Goal: Find specific page/section: Find specific page/section

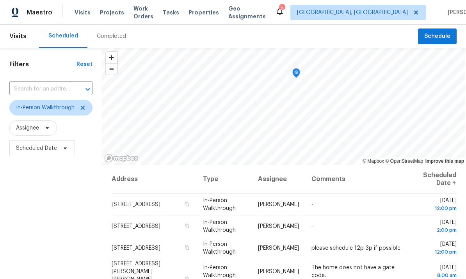
scroll to position [-1, 0]
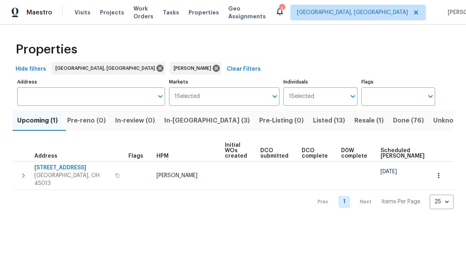
click at [196, 123] on span "In-reno (3)" at bounding box center [206, 120] width 85 height 11
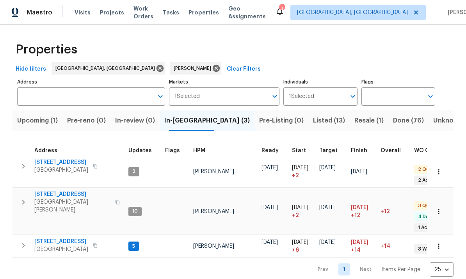
click at [98, 165] on icon "button" at bounding box center [95, 166] width 5 height 5
click at [71, 160] on span "11825 Cedarcreek Dr" at bounding box center [61, 162] width 54 height 8
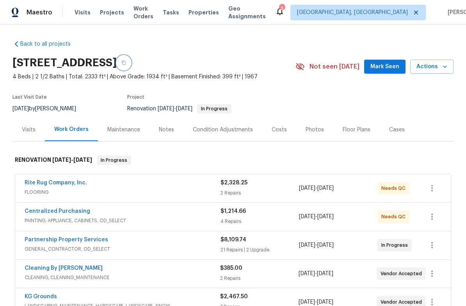
click at [131, 65] on button "button" at bounding box center [124, 63] width 14 height 14
click at [272, 274] on div "$385.00 2 Repairs" at bounding box center [259, 274] width 78 height 19
